Goal: Transaction & Acquisition: Download file/media

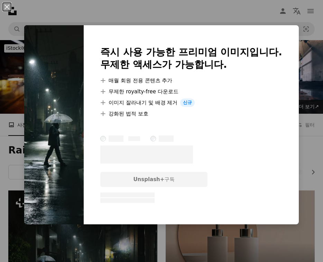
scroll to position [646, 0]
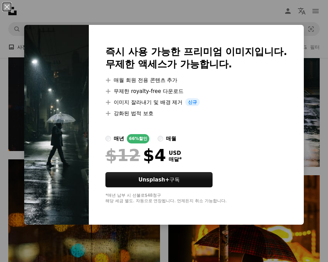
click at [317, 14] on div "An X shape 즉시 사용 가능한 프리미엄 이미지입니다. 무제한 액세스가 가능합니다. A plus sign 매월 회원 전용 콘텐츠 추가 A…" at bounding box center [164, 131] width 328 height 262
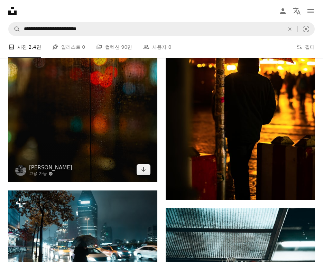
scroll to position [830, 0]
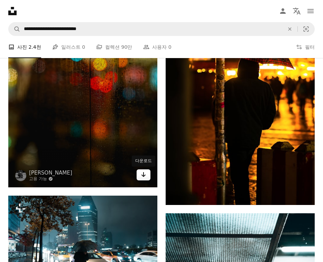
click at [146, 175] on link "Arrow pointing down" at bounding box center [144, 174] width 14 height 11
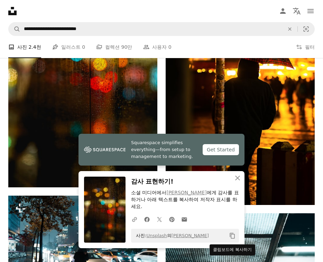
click at [230, 235] on icon "클립보드에 복사하기" at bounding box center [232, 236] width 5 height 6
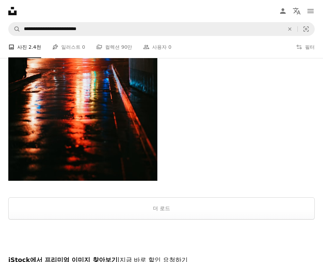
scroll to position [1862, 0]
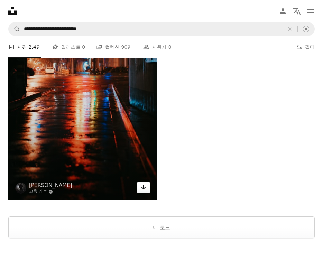
click at [143, 190] on icon "Arrow pointing down" at bounding box center [144, 187] width 6 height 8
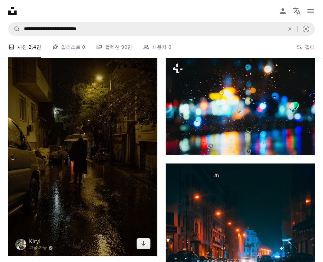
scroll to position [1539, 0]
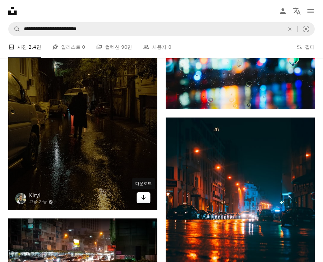
click at [142, 197] on icon "Arrow pointing down" at bounding box center [144, 197] width 6 height 8
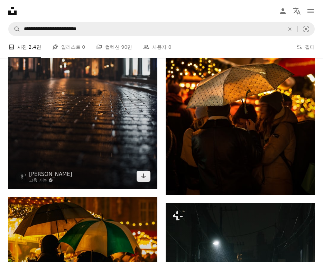
scroll to position [386, 0]
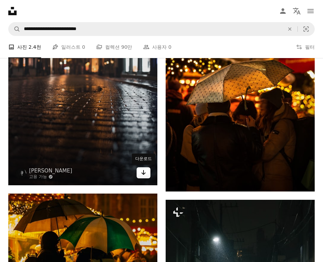
click at [146, 174] on icon "Arrow pointing down" at bounding box center [144, 172] width 6 height 8
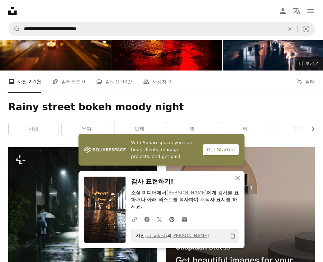
scroll to position [64, 0]
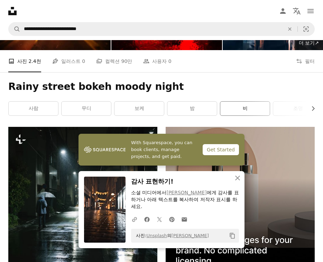
click at [241, 108] on link "비" at bounding box center [244, 109] width 49 height 14
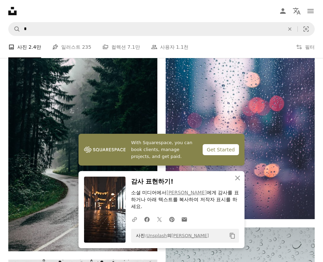
scroll to position [415, 0]
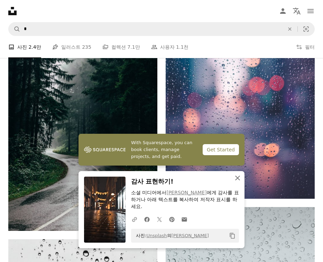
click at [239, 178] on icon "An X shape" at bounding box center [237, 178] width 8 height 8
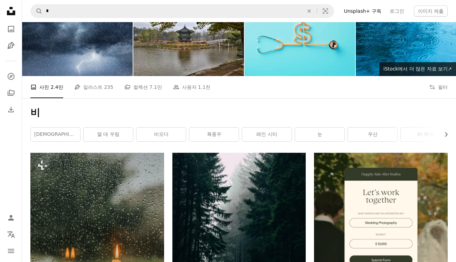
scroll to position [0, 0]
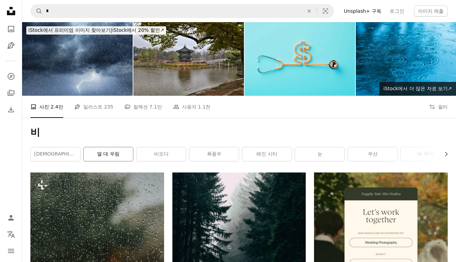
click at [119, 159] on link "열 대 우림" at bounding box center [108, 154] width 49 height 14
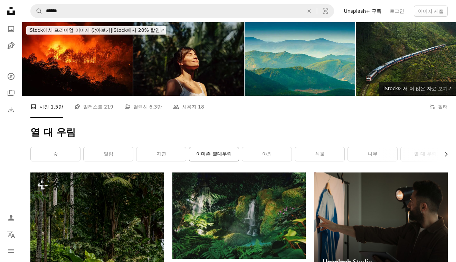
click at [199, 155] on link "아마존 열대우림" at bounding box center [214, 154] width 49 height 14
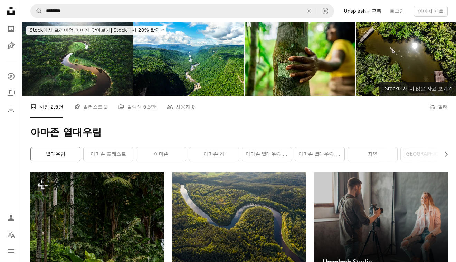
click at [45, 156] on link "열대우림" at bounding box center [55, 154] width 49 height 14
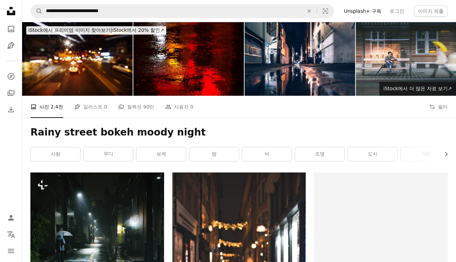
scroll to position [64, 0]
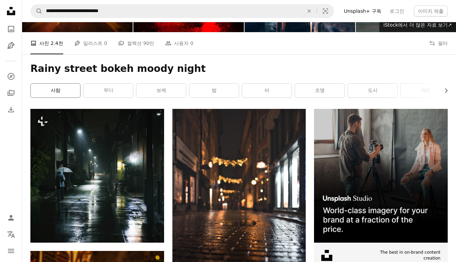
click at [53, 96] on link "사람" at bounding box center [55, 91] width 49 height 14
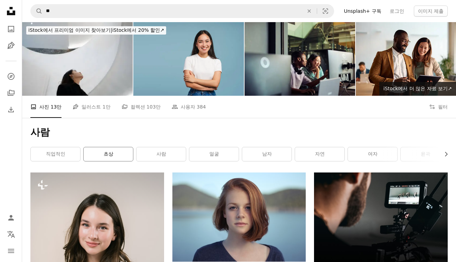
click at [109, 158] on link "초상" at bounding box center [108, 154] width 49 height 14
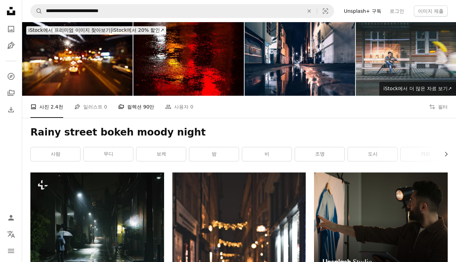
click at [135, 108] on link "A stack of folders 컬렉션 90만" at bounding box center [136, 107] width 36 height 22
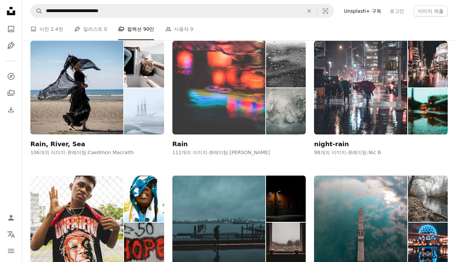
scroll to position [553, 0]
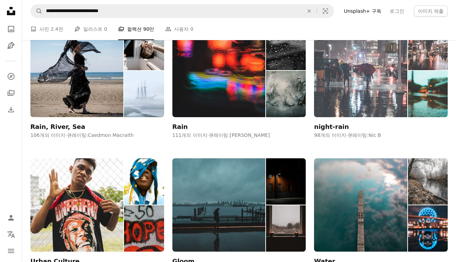
click at [323, 101] on img at bounding box center [360, 71] width 93 height 94
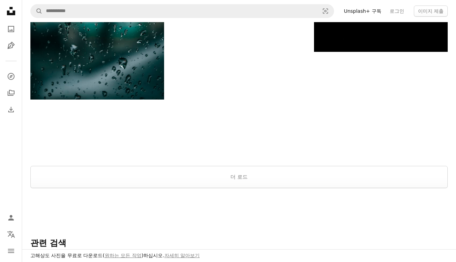
scroll to position [1398, 0]
click at [258, 181] on button "더 로드" at bounding box center [239, 177] width 418 height 22
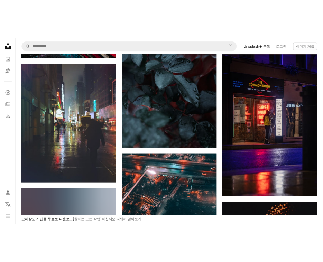
scroll to position [1851, 0]
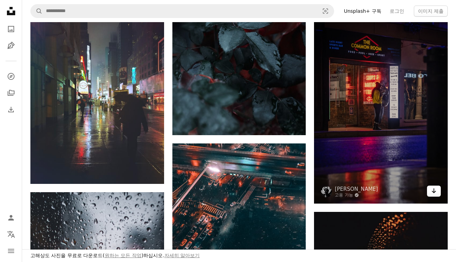
click at [323, 192] on link "Arrow pointing down" at bounding box center [434, 191] width 14 height 11
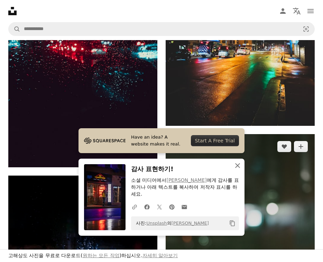
drag, startPoint x: 238, startPoint y: 166, endPoint x: 294, endPoint y: 167, distance: 56.4
click at [238, 166] on icon "button" at bounding box center [237, 165] width 5 height 5
